Goal: Information Seeking & Learning: Learn about a topic

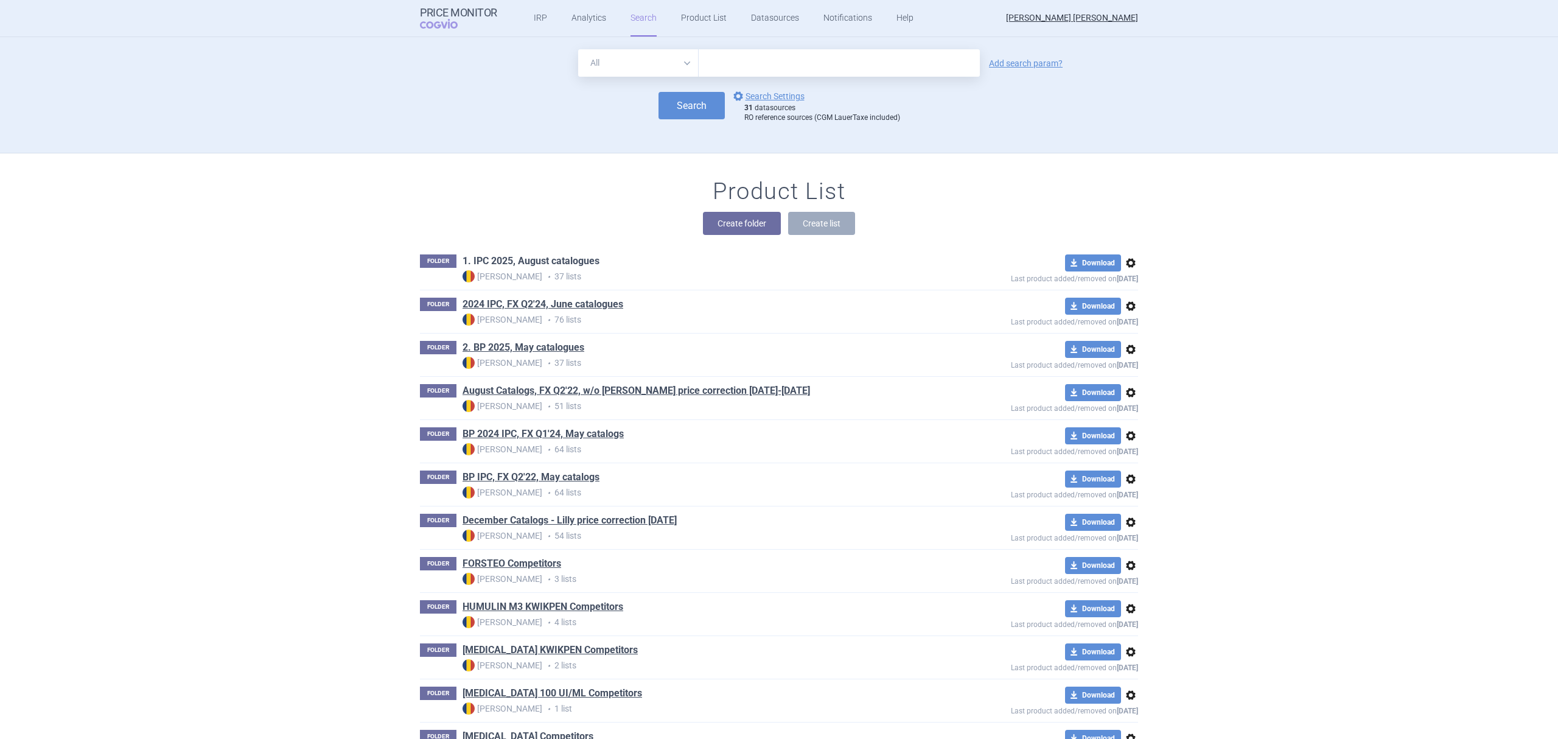
click at [578, 259] on link "1. IPC 2025, August catalogues" at bounding box center [531, 260] width 137 height 13
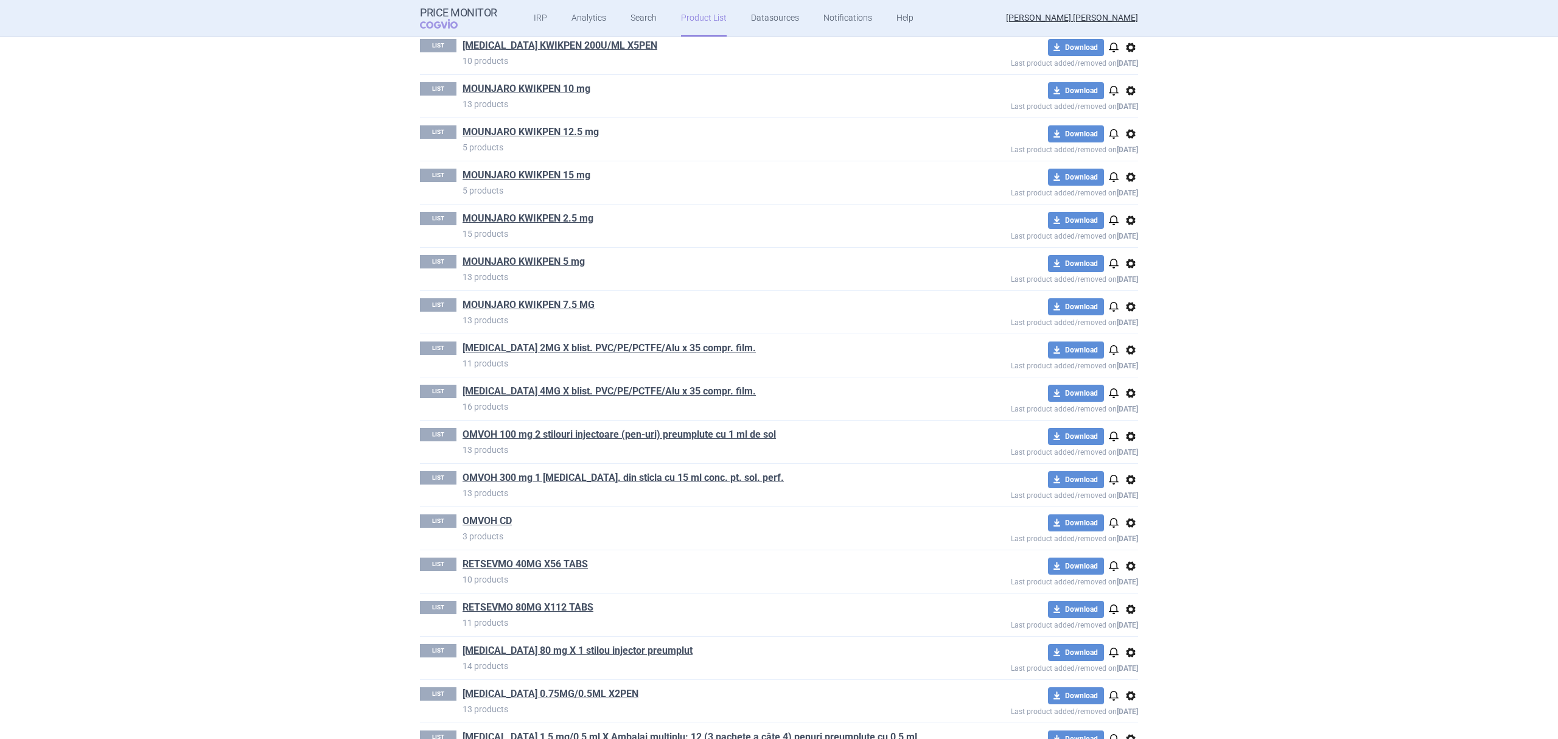
scroll to position [935, 0]
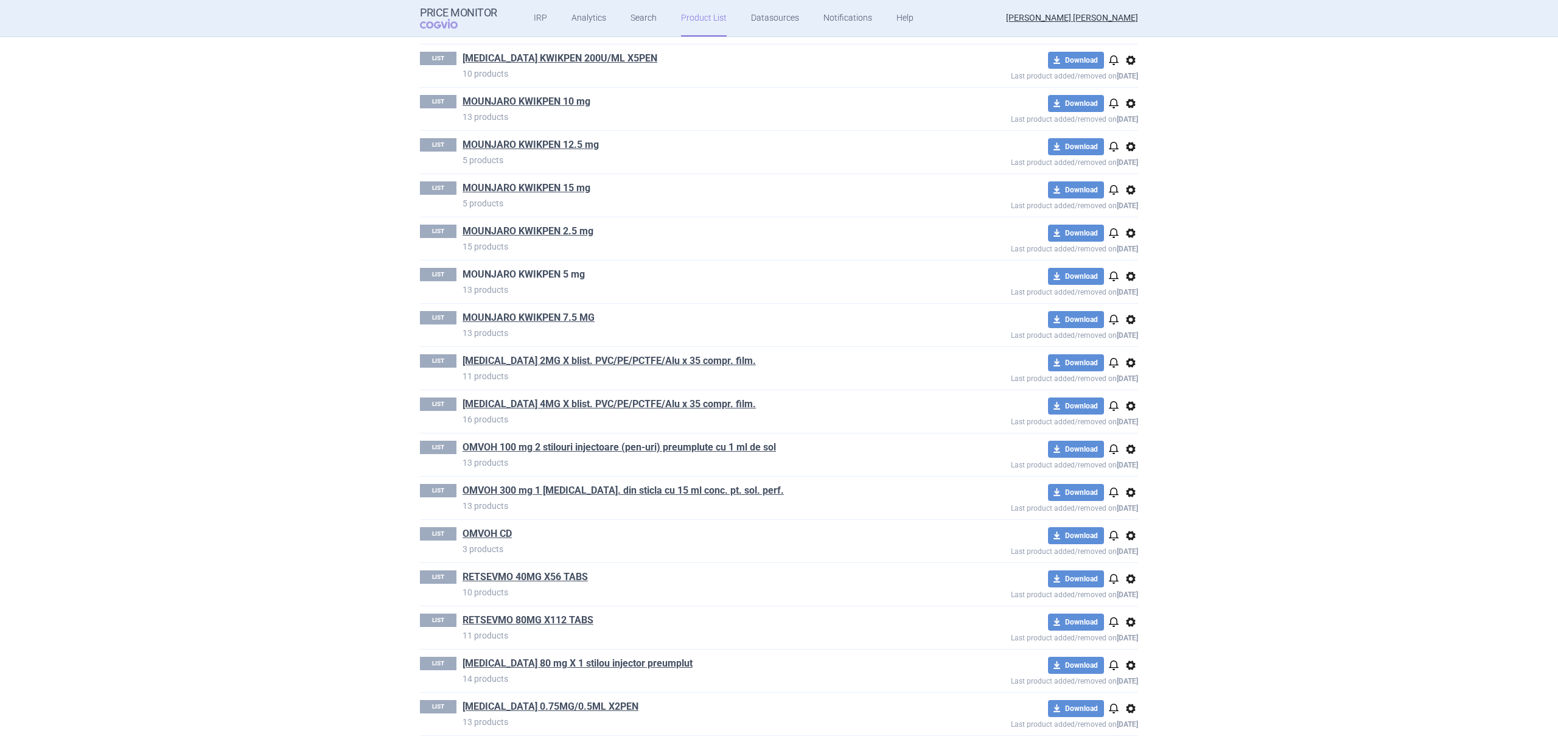
click at [565, 273] on link "MOUNJARO KWIKPEN 5 mg" at bounding box center [524, 274] width 122 height 13
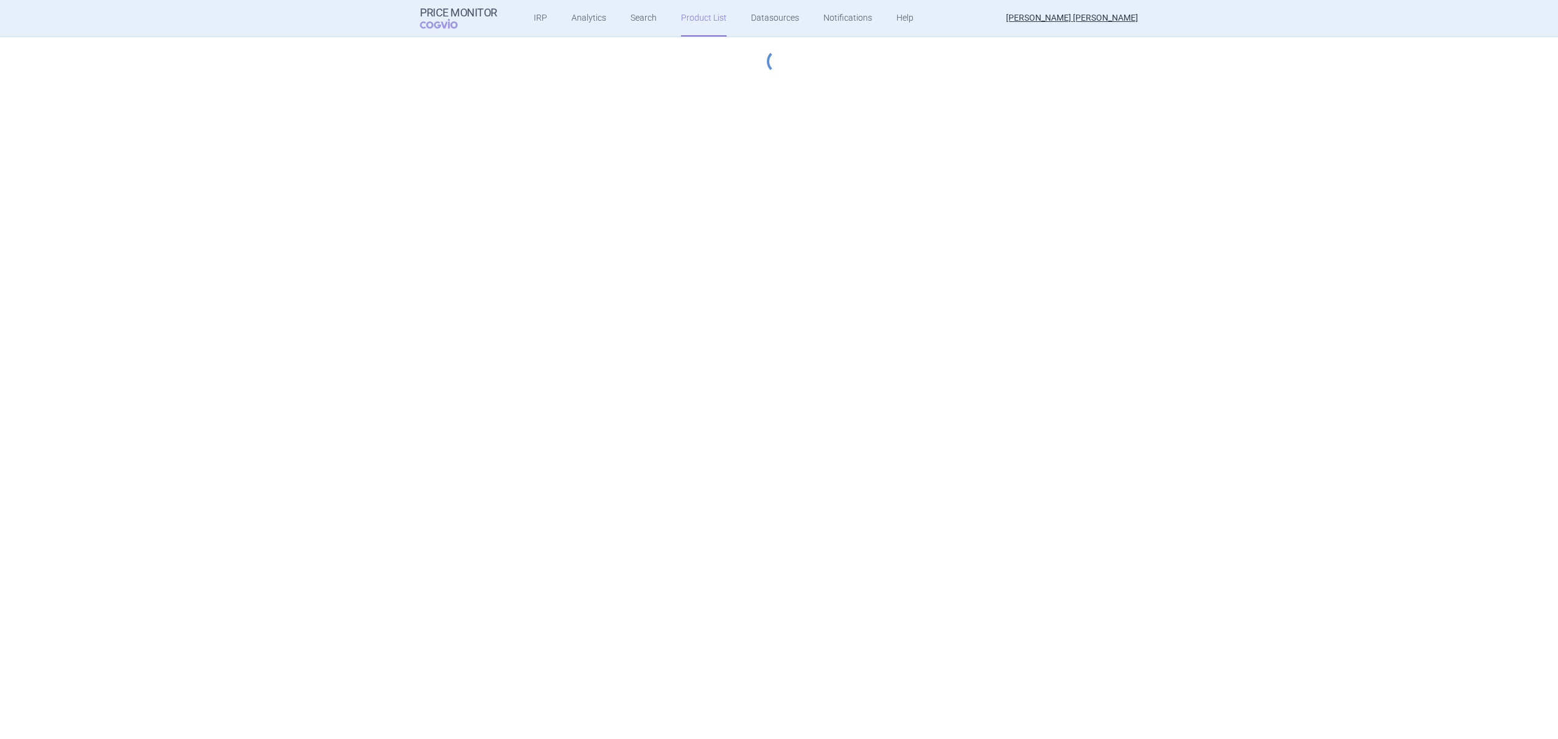
select select "hungary-included"
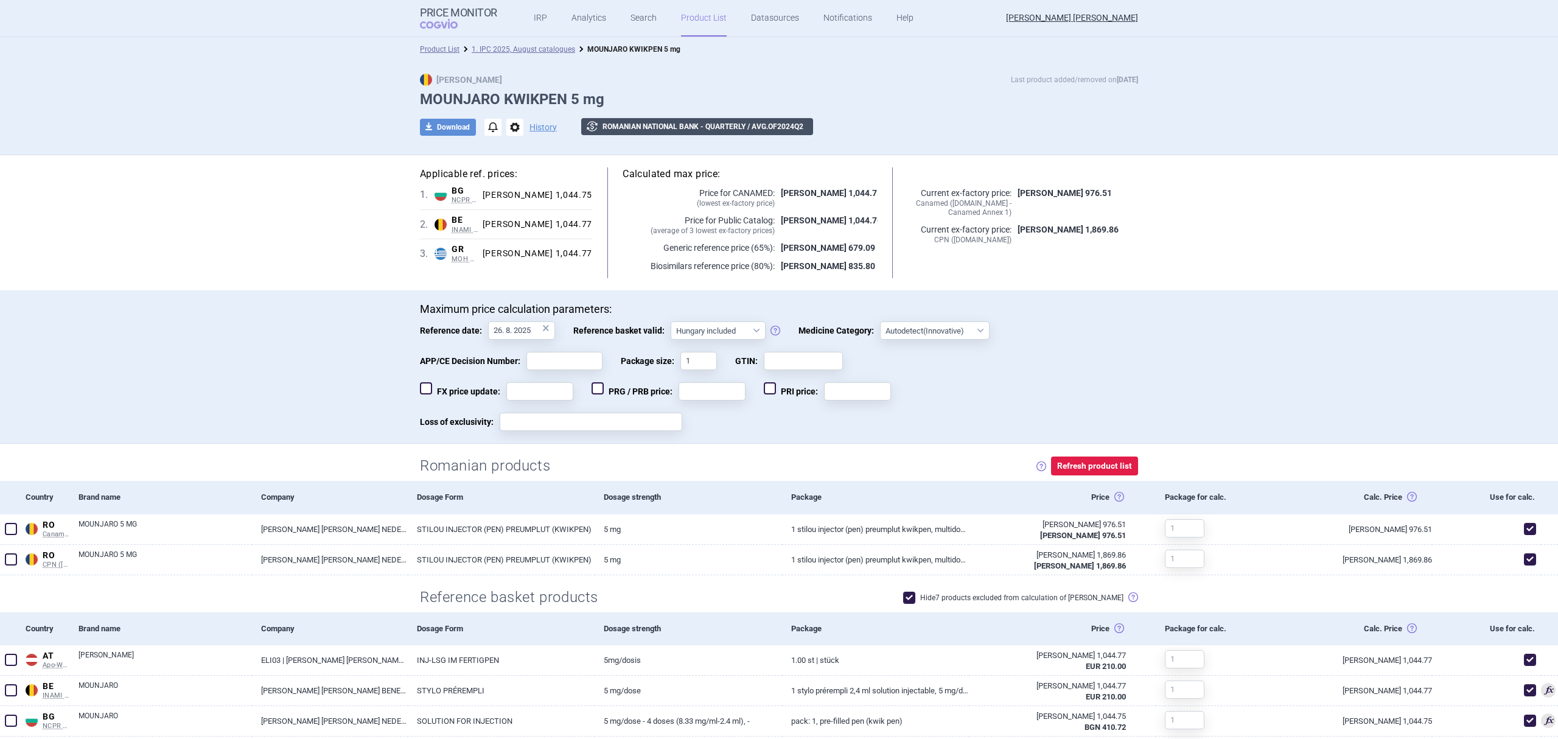
click at [739, 125] on button "exchange Romanian National Bank - Quarterly / avg. of 2024 Q 2" at bounding box center [697, 126] width 232 height 17
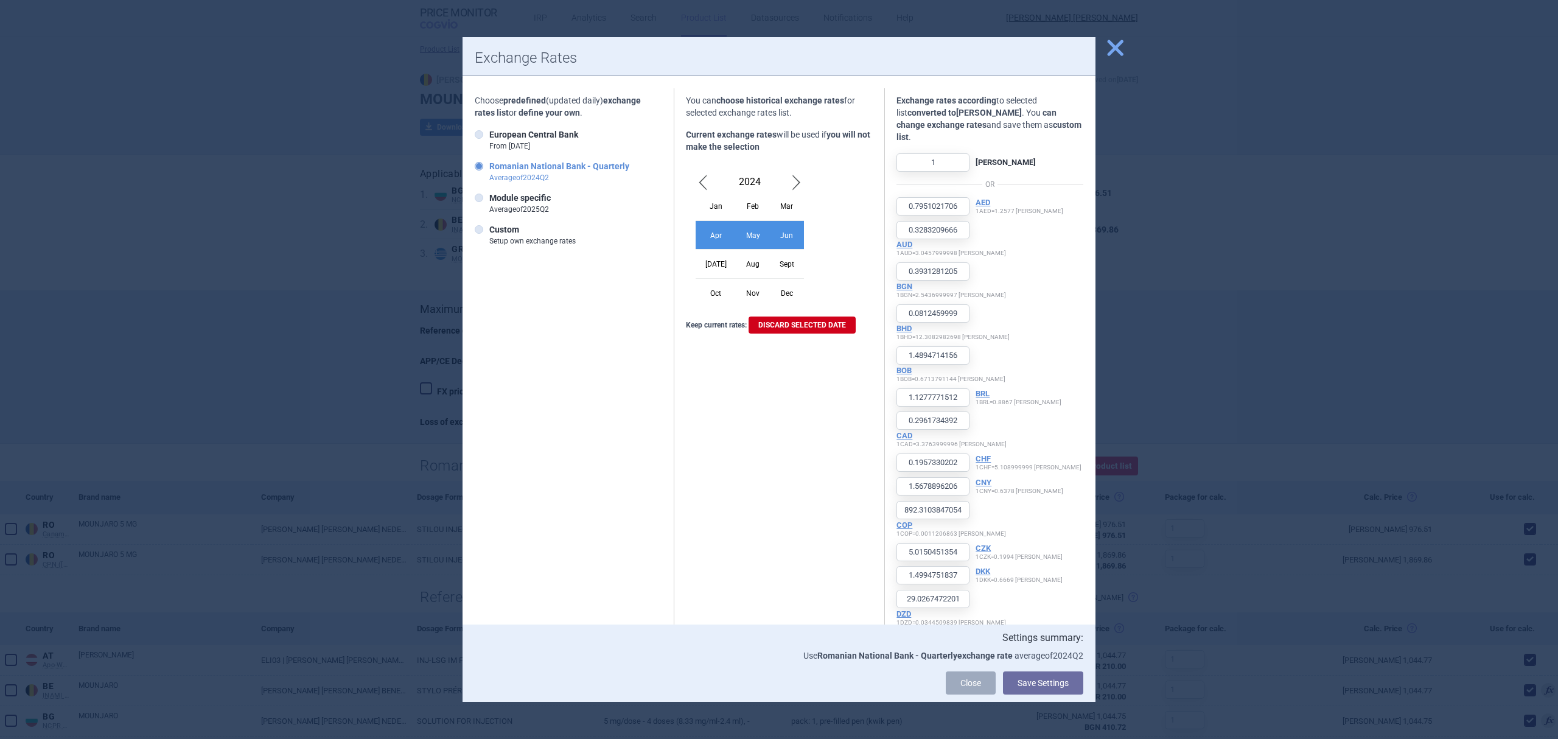
click at [707, 183] on div "2024" at bounding box center [750, 181] width 108 height 19
click at [700, 183] on span "Previous Month" at bounding box center [703, 181] width 15 height 19
click at [736, 229] on div "May" at bounding box center [752, 234] width 33 height 29
click at [1022, 686] on button "Save Settings" at bounding box center [1043, 682] width 80 height 23
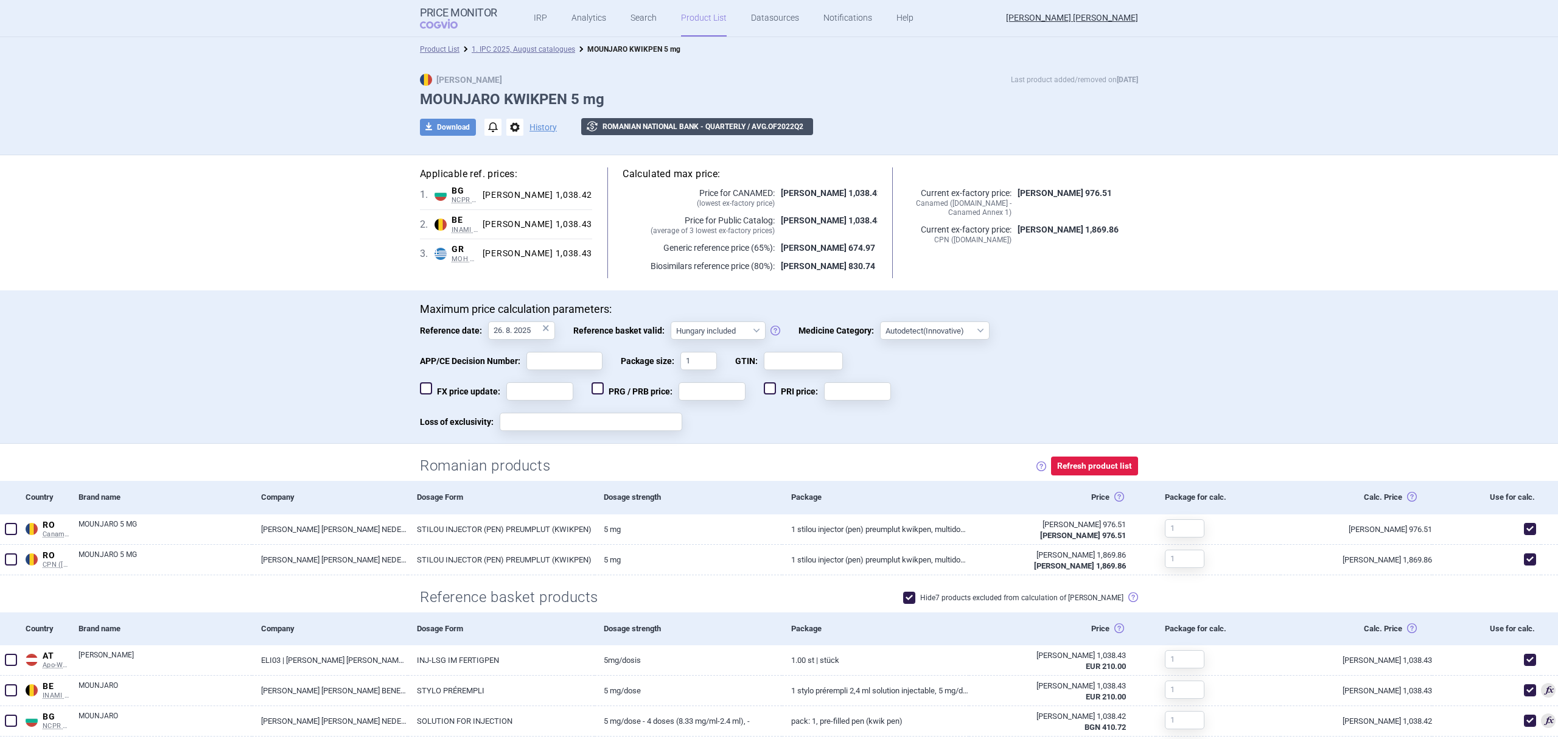
click at [621, 119] on button "exchange Romanian National Bank - Quarterly / avg. of 2022 Q 2" at bounding box center [697, 126] width 232 height 17
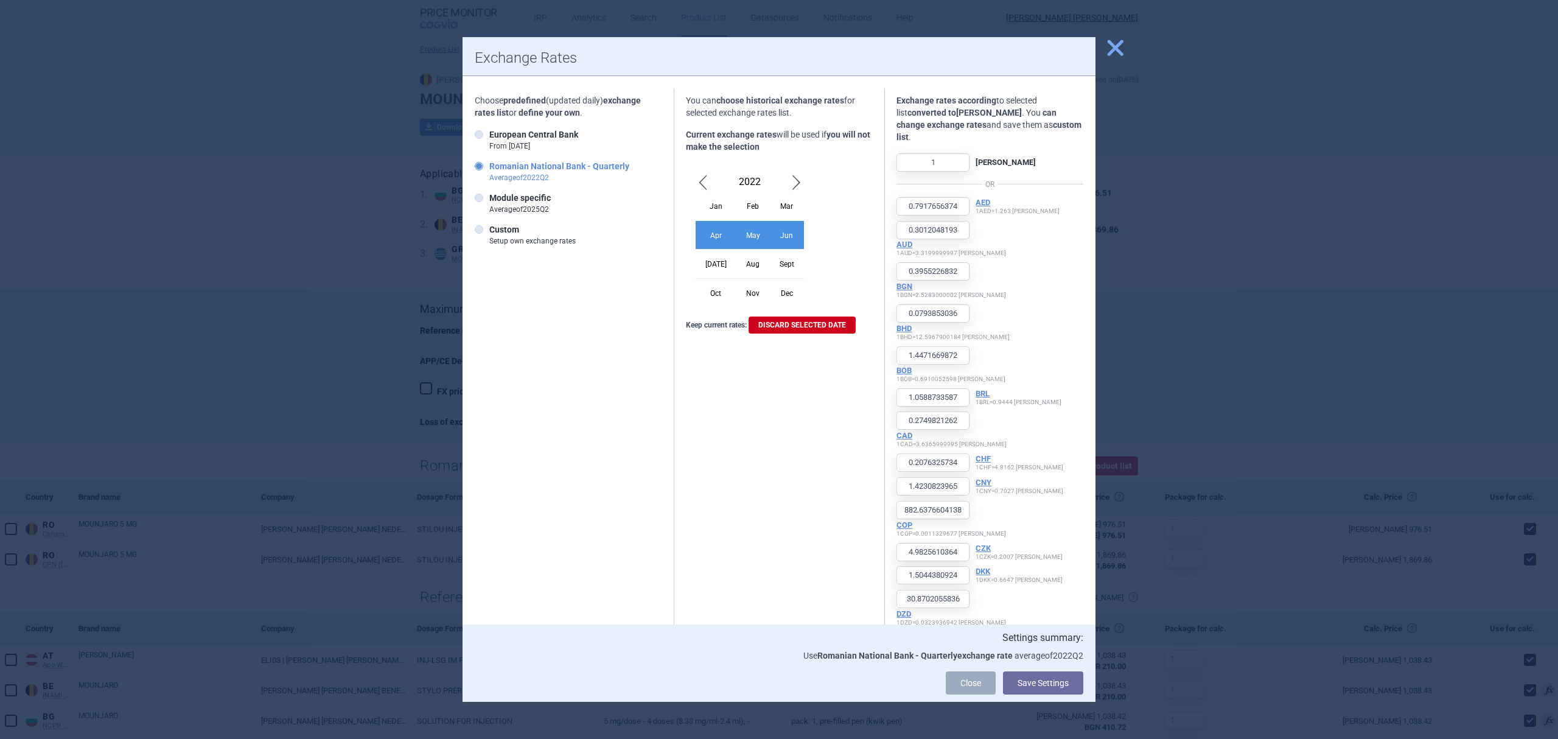
click at [789, 184] on span "Next Month" at bounding box center [796, 181] width 15 height 19
drag, startPoint x: 774, startPoint y: 239, endPoint x: 683, endPoint y: 232, distance: 91.5
click at [686, 232] on div "[DATE] Feb Mar Apr May Jun [DATE] Aug Sept Oct Nov Dec" at bounding box center [750, 239] width 128 height 134
drag, startPoint x: 697, startPoint y: 232, endPoint x: 780, endPoint y: 237, distance: 82.9
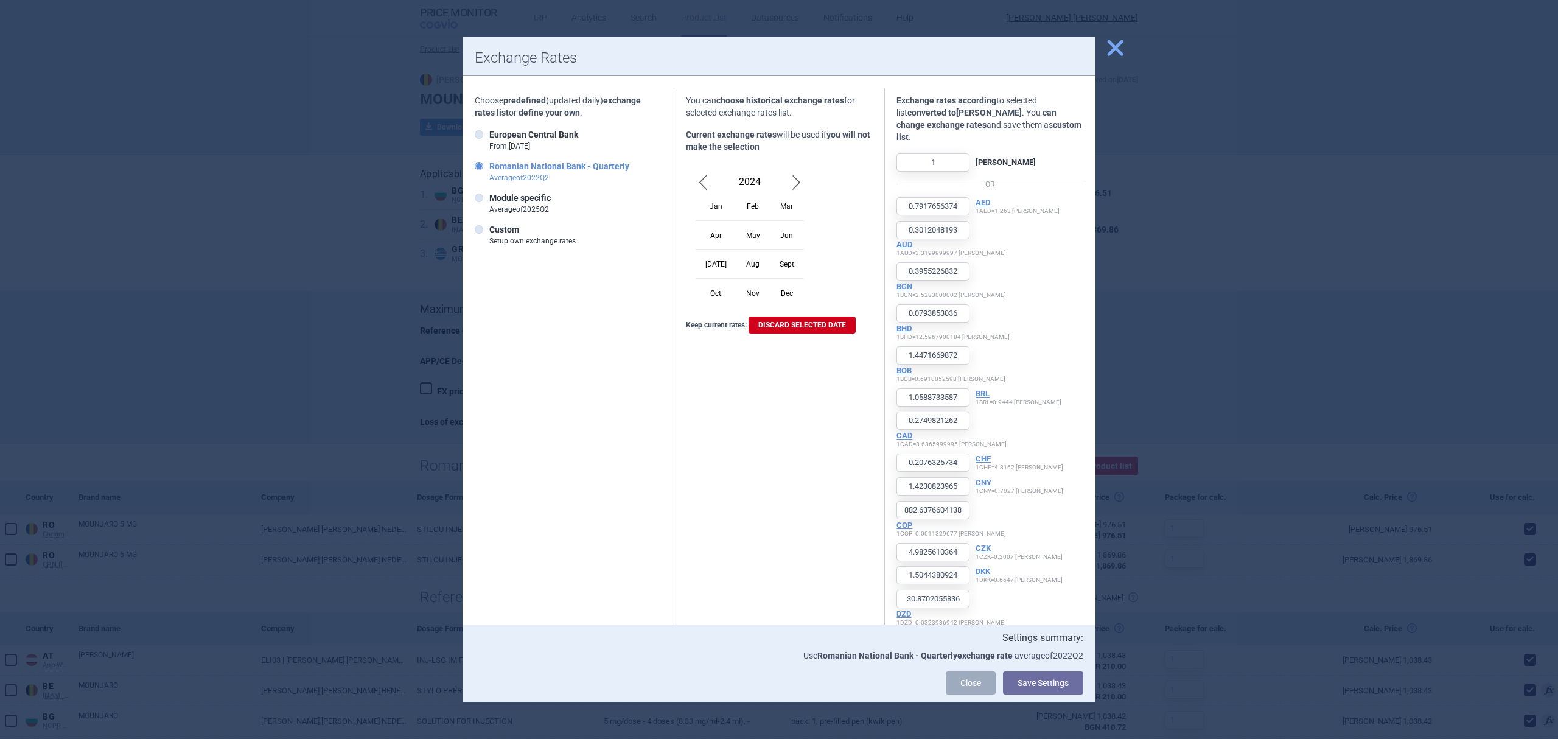
click at [780, 237] on div "Apr May Jun" at bounding box center [750, 234] width 108 height 29
click at [1035, 685] on button "Save Settings" at bounding box center [1043, 682] width 80 height 23
